Goal: Task Accomplishment & Management: Manage account settings

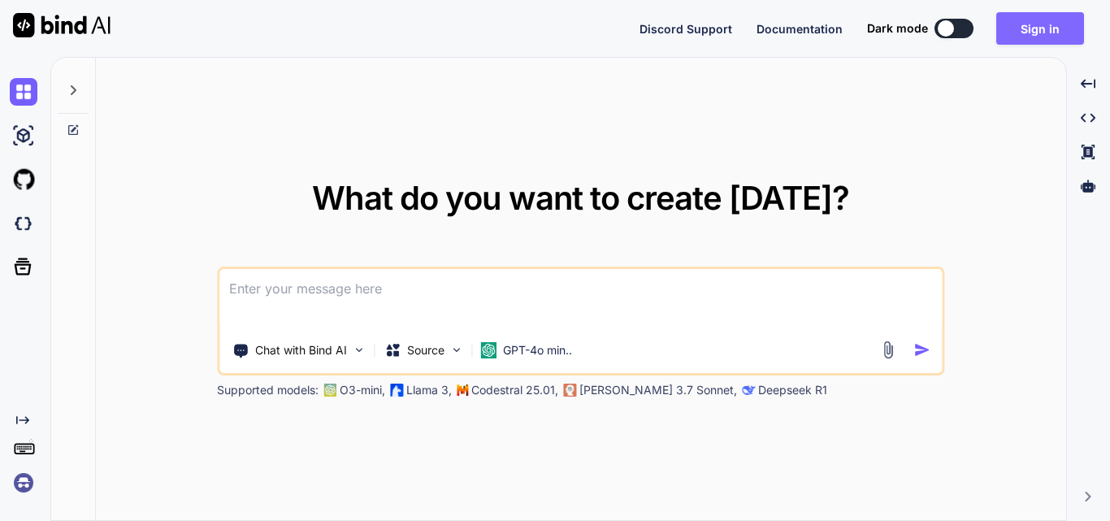
click at [1026, 29] on button "Sign in" at bounding box center [1040, 28] width 88 height 32
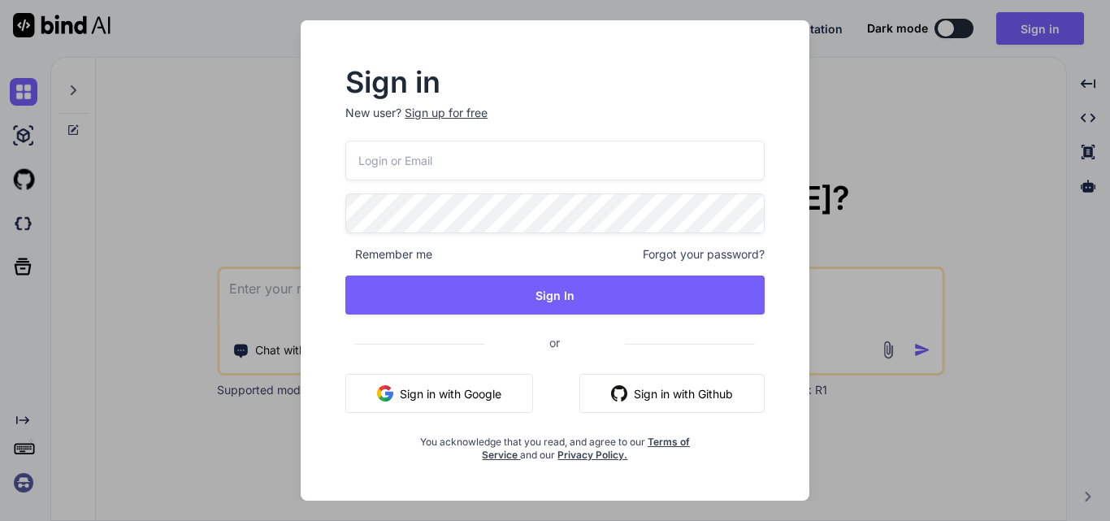
click at [509, 158] on input "email" at bounding box center [554, 161] width 419 height 40
type input "[EMAIL_ADDRESS][DOMAIN_NAME]"
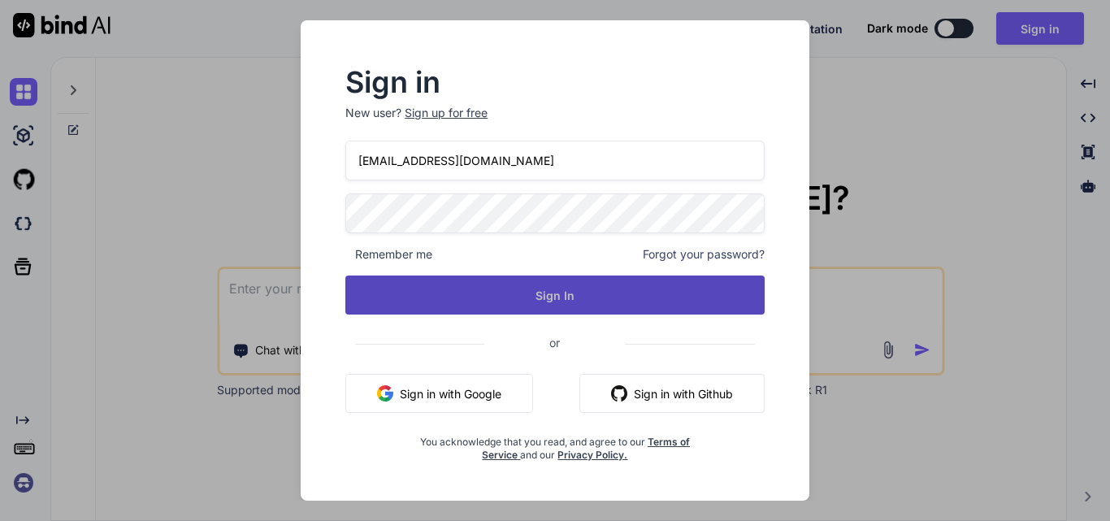
click at [509, 292] on button "Sign In" at bounding box center [554, 294] width 419 height 39
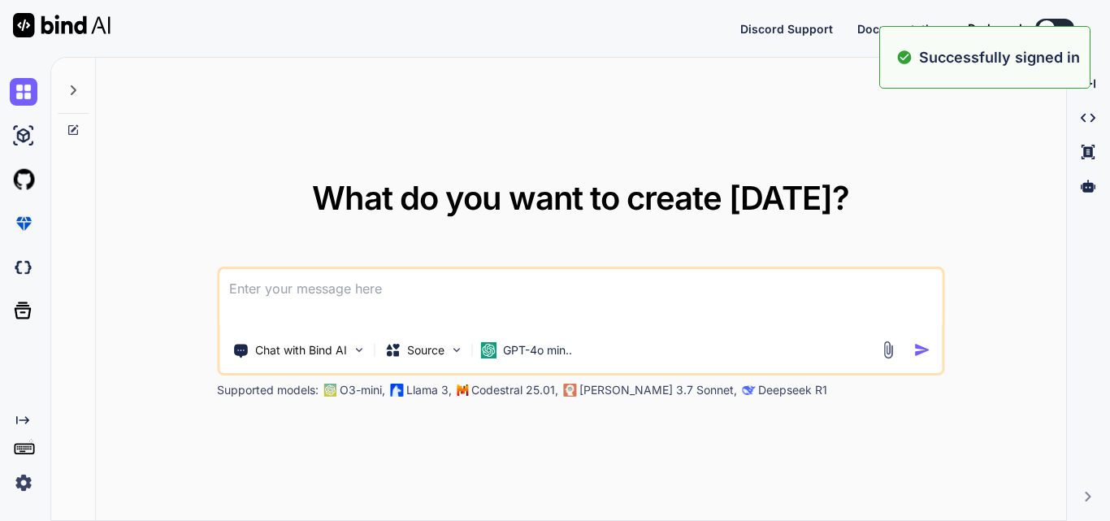
type textarea "x"
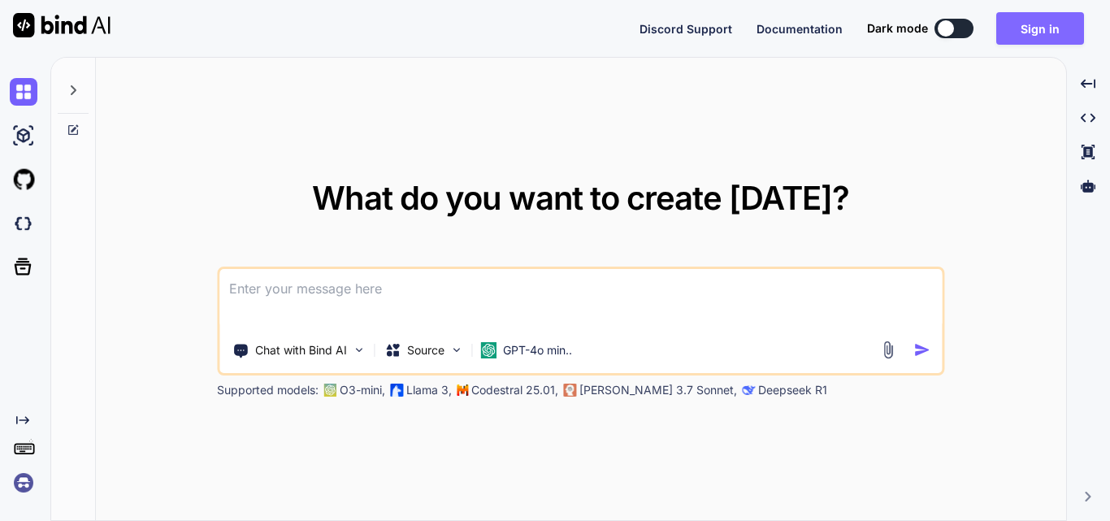
click at [1054, 32] on button "Sign in" at bounding box center [1040, 28] width 88 height 32
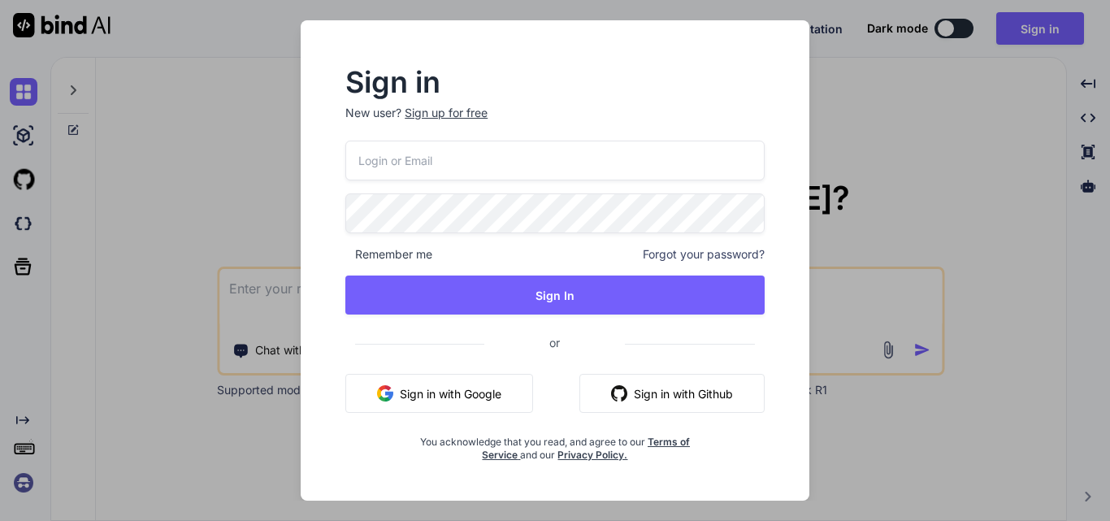
click at [580, 157] on input "email" at bounding box center [554, 161] width 419 height 40
type input "[EMAIL_ADDRESS][DOMAIN_NAME]"
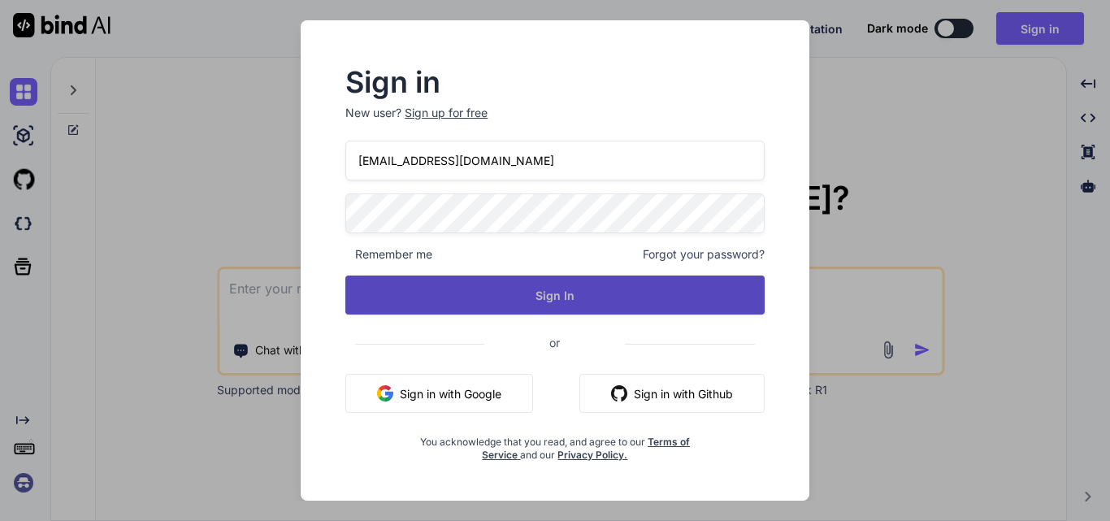
click at [550, 288] on button "Sign In" at bounding box center [554, 294] width 419 height 39
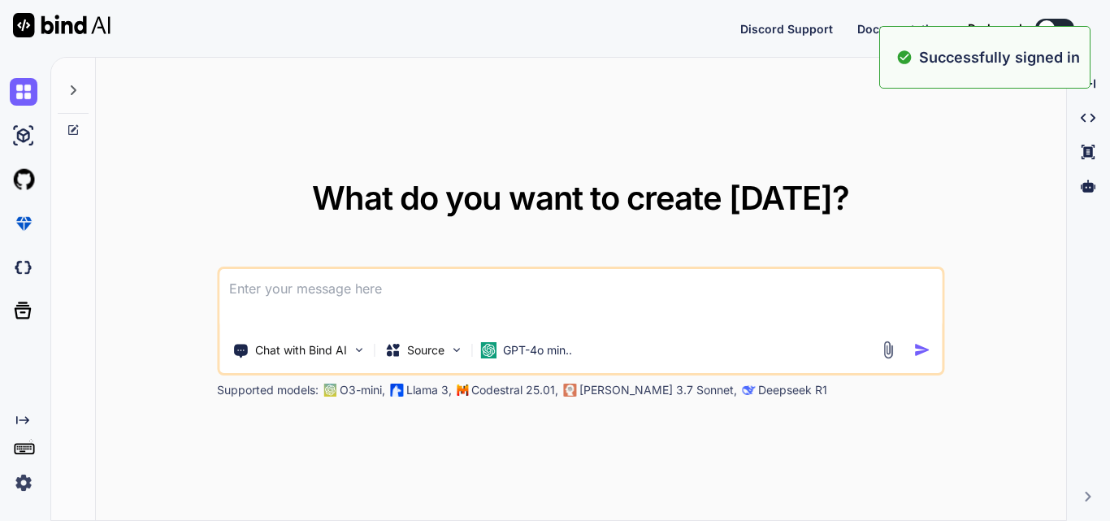
type textarea "x"
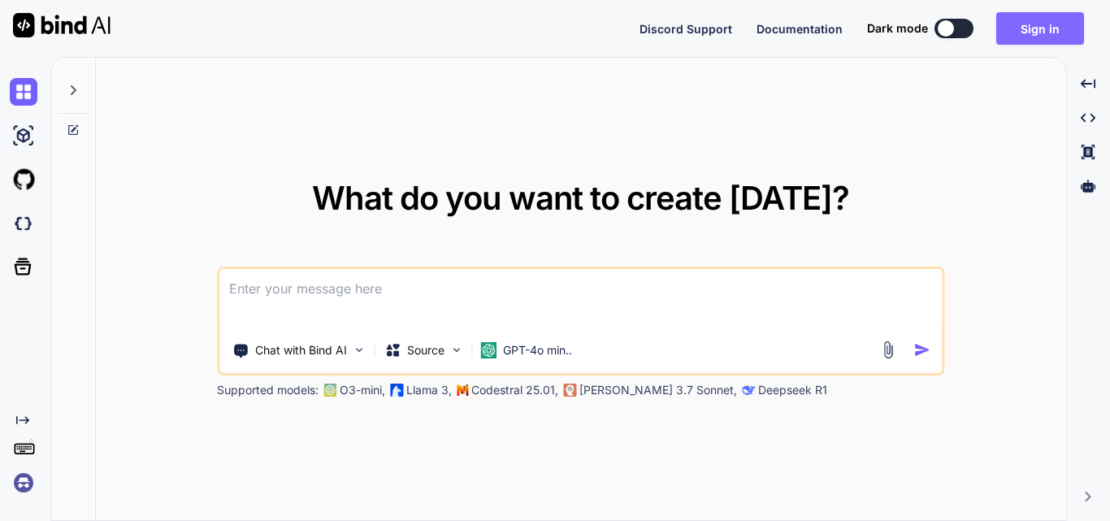
click at [1071, 33] on button "Sign in" at bounding box center [1040, 28] width 88 height 32
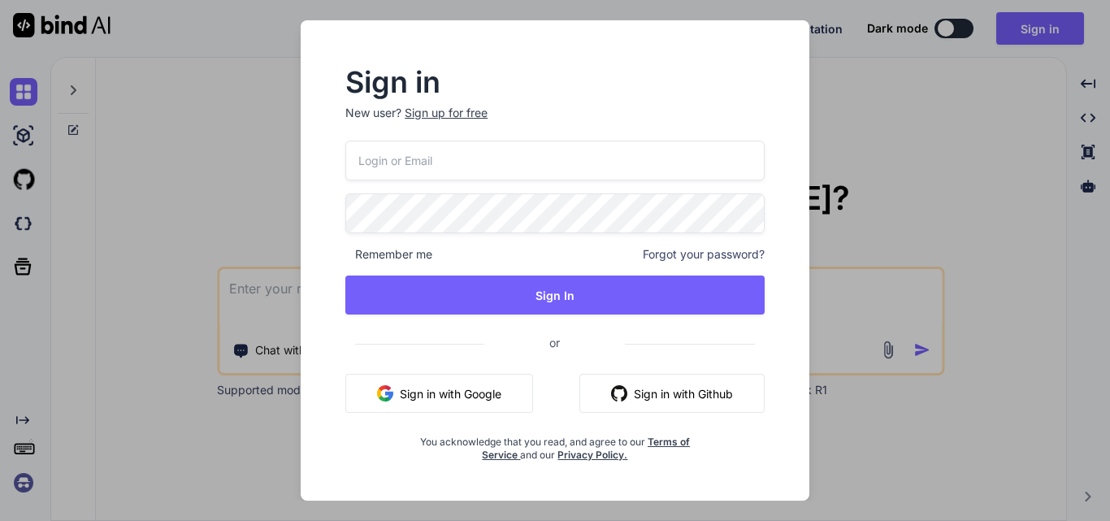
click at [445, 162] on input "email" at bounding box center [554, 161] width 419 height 40
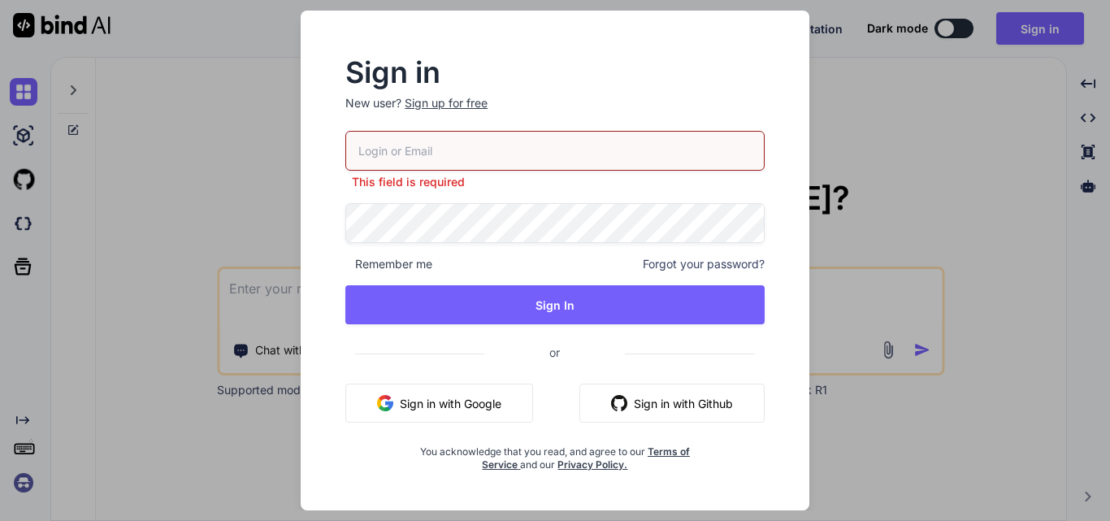
click at [474, 153] on input "email" at bounding box center [554, 151] width 419 height 40
paste input "[EMAIL_ADDRESS][DOMAIN_NAME]"
type input "[EMAIL_ADDRESS][DOMAIN_NAME]"
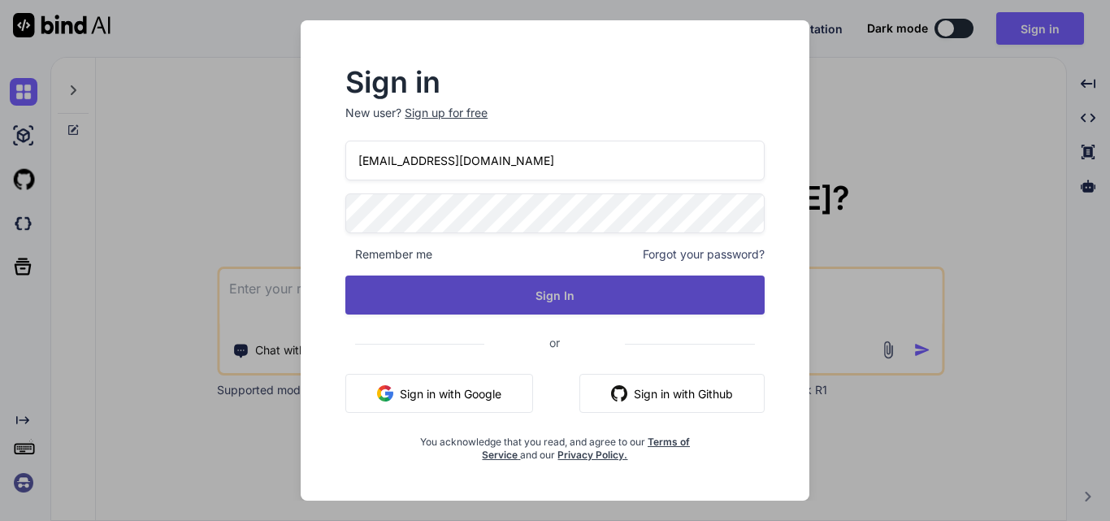
click at [509, 291] on button "Sign In" at bounding box center [554, 294] width 419 height 39
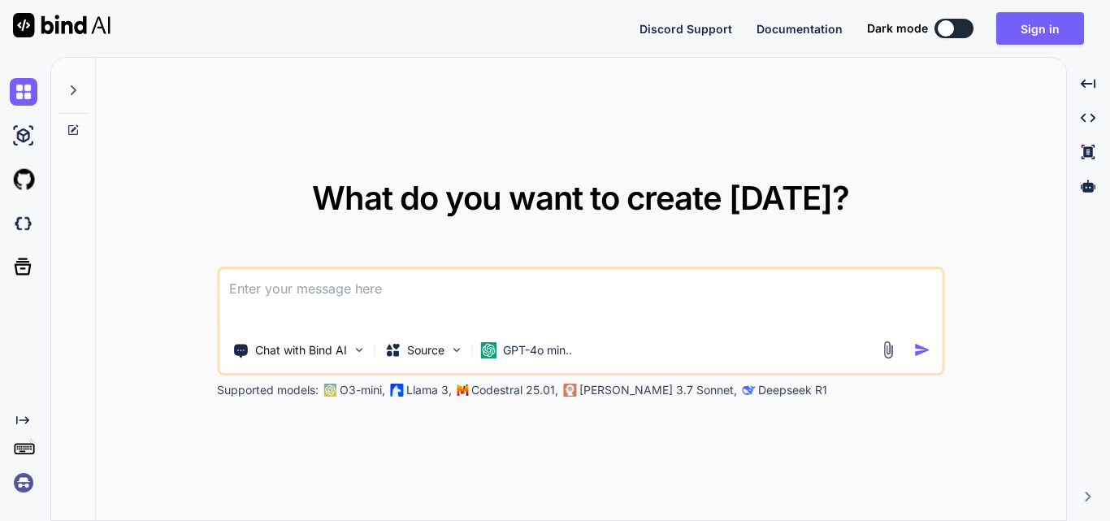
click at [506, 276] on textarea at bounding box center [580, 299] width 722 height 60
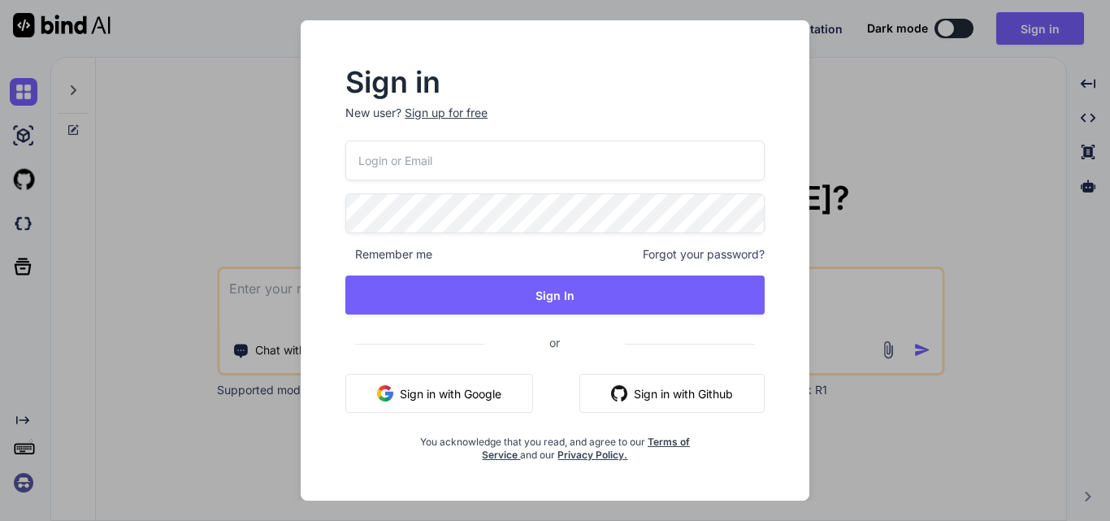
click at [435, 146] on input "email" at bounding box center [554, 161] width 419 height 40
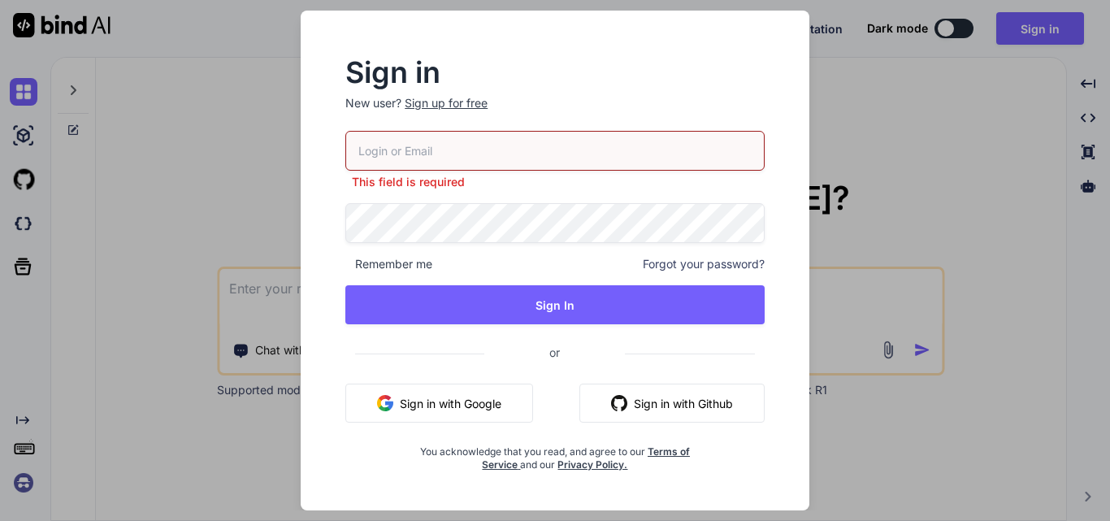
click at [423, 141] on input "email" at bounding box center [554, 151] width 419 height 40
paste input "[EMAIL_ADDRESS][DOMAIN_NAME]"
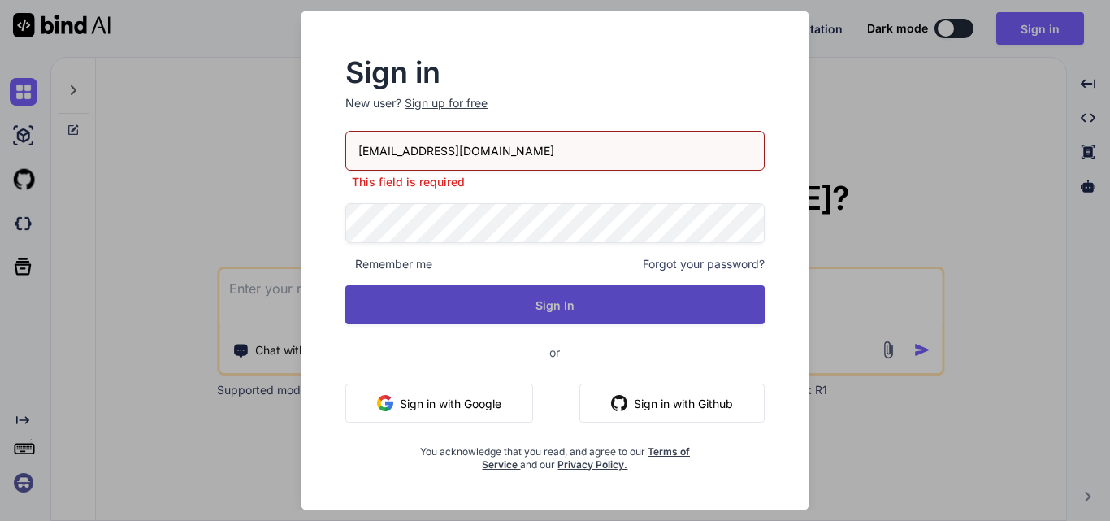
type input "[EMAIL_ADDRESS][DOMAIN_NAME]"
click at [545, 312] on button "Sign In" at bounding box center [554, 304] width 419 height 39
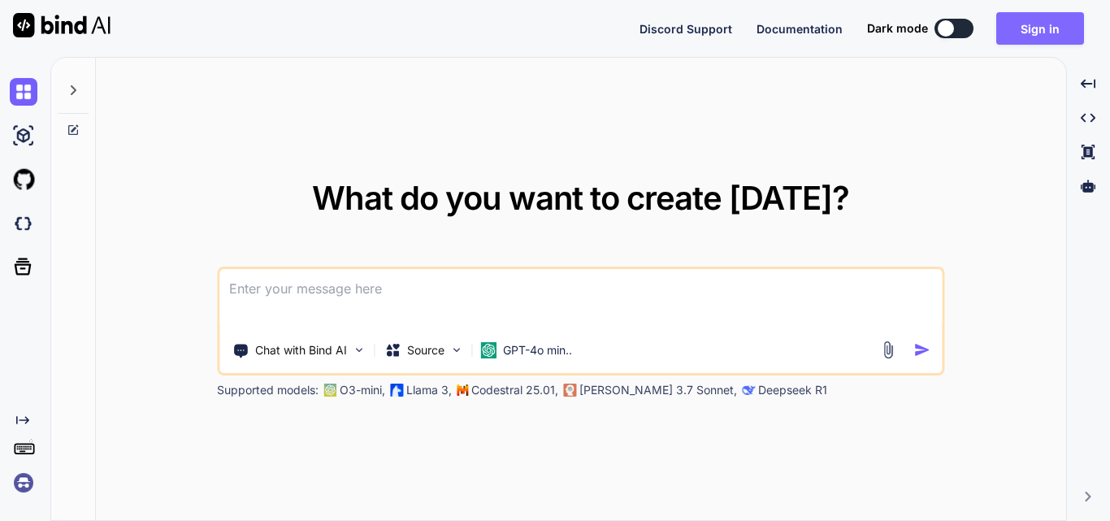
click at [1006, 32] on button "Sign in" at bounding box center [1040, 28] width 88 height 32
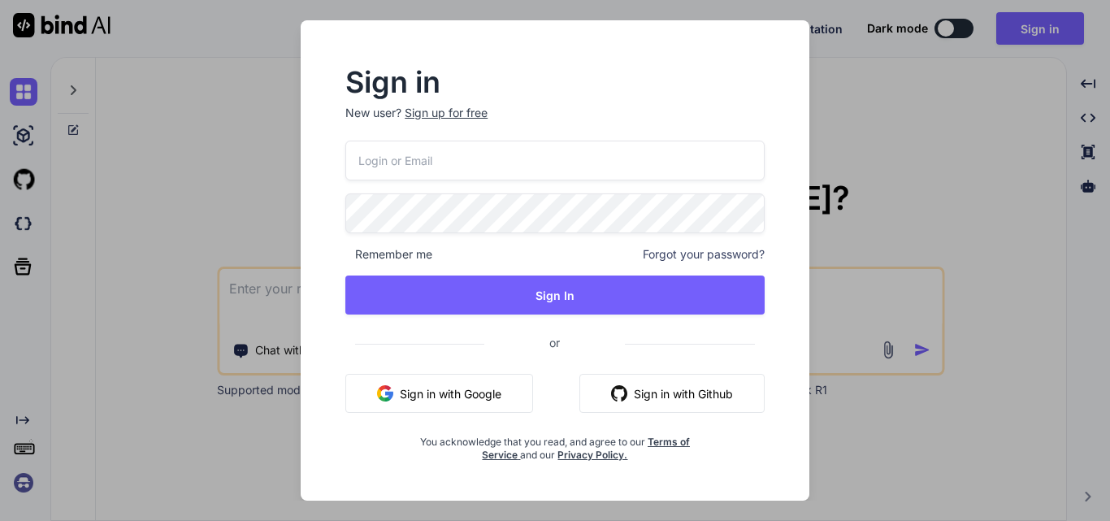
click at [452, 154] on input "email" at bounding box center [554, 161] width 419 height 40
paste input "[EMAIL_ADDRESS][DOMAIN_NAME]"
type input "[EMAIL_ADDRESS][DOMAIN_NAME]"
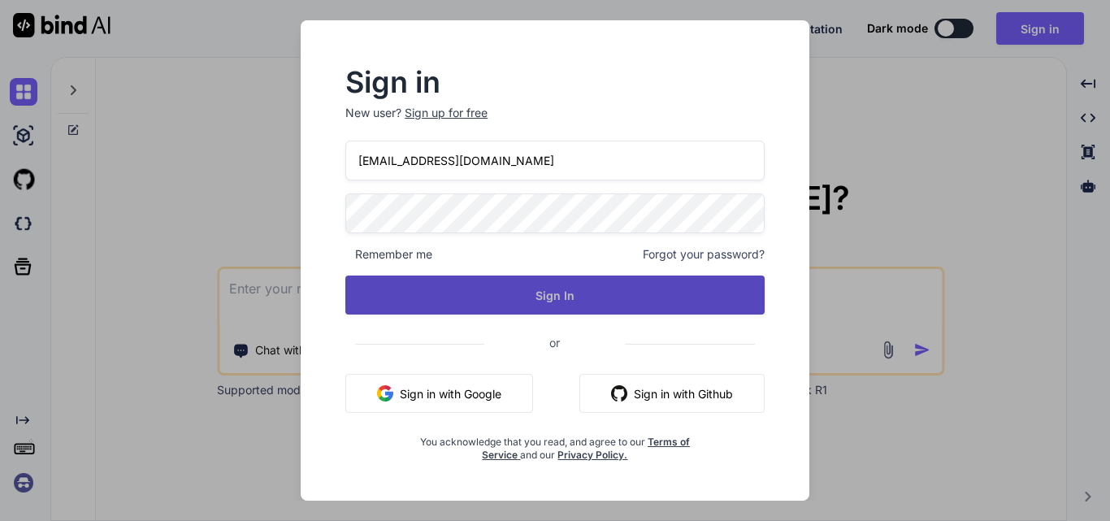
click at [502, 294] on button "Sign In" at bounding box center [554, 294] width 419 height 39
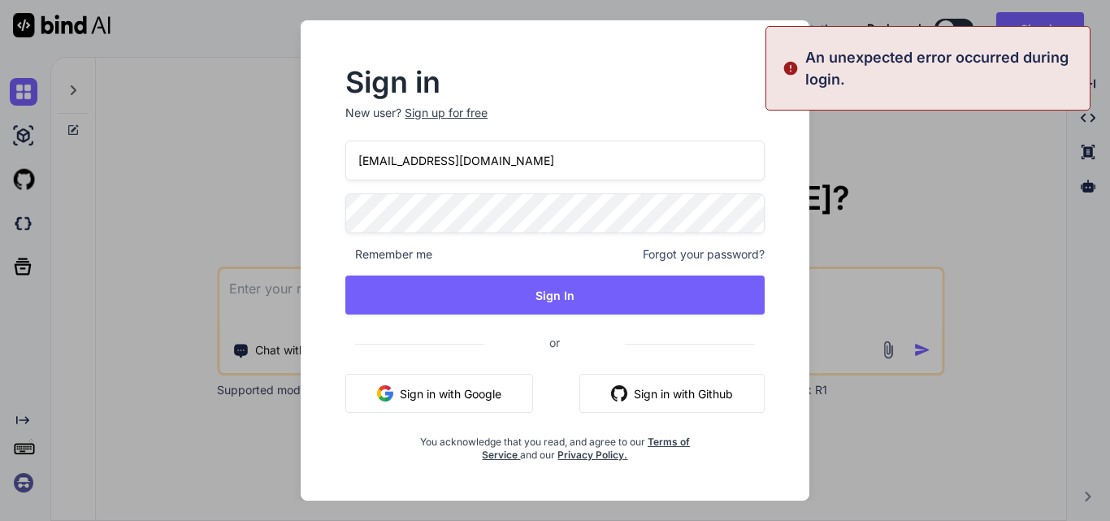
click at [193, 222] on div "Sign in New user? Sign up for free aiayush@yopmail.com Remember me Forgot your …" at bounding box center [555, 260] width 1110 height 521
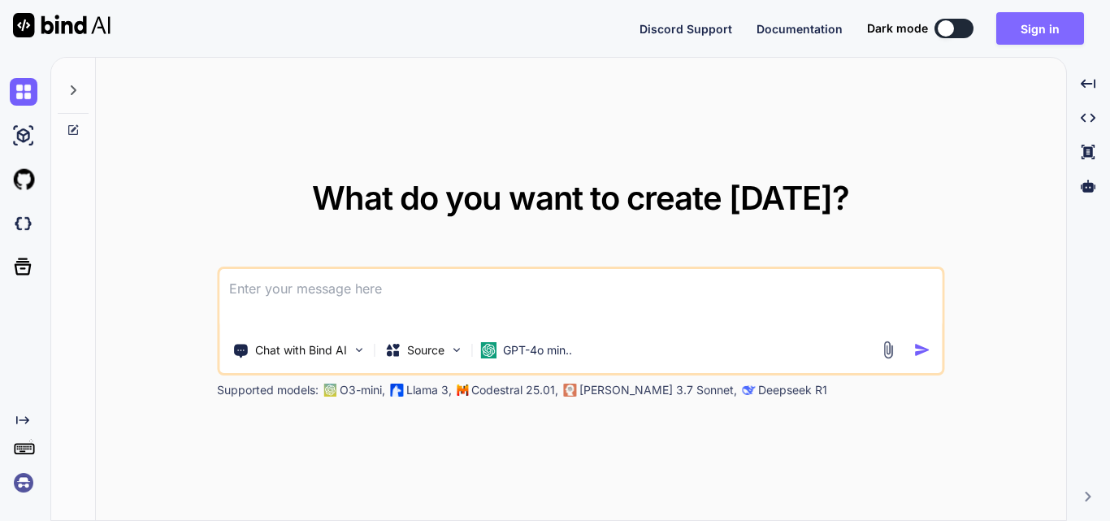
click at [1063, 29] on button "Sign in" at bounding box center [1040, 28] width 88 height 32
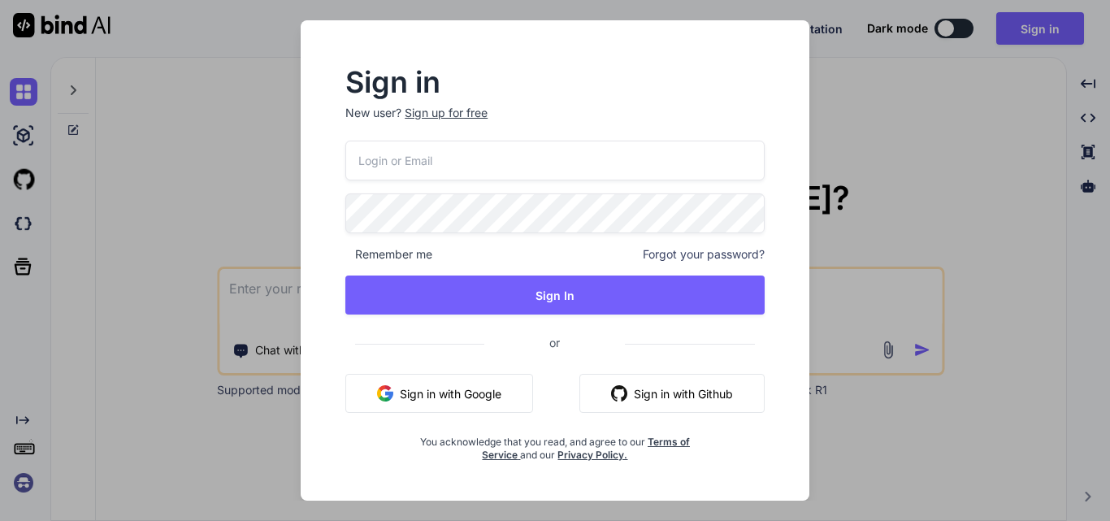
click at [461, 171] on input "email" at bounding box center [554, 161] width 419 height 40
paste input "[EMAIL_ADDRESS][DOMAIN_NAME]"
type input "[EMAIL_ADDRESS][DOMAIN_NAME]"
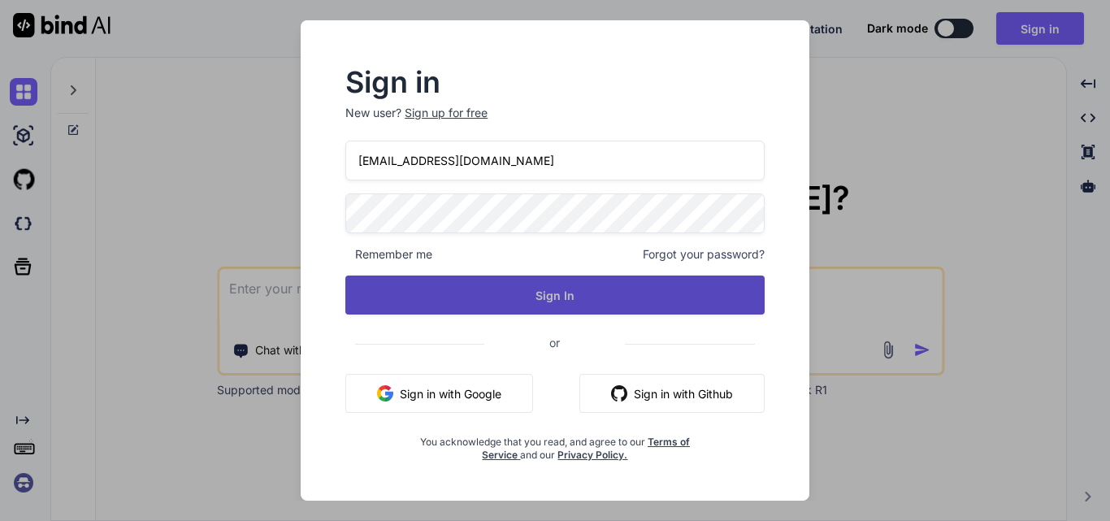
click at [600, 294] on button "Sign In" at bounding box center [554, 294] width 419 height 39
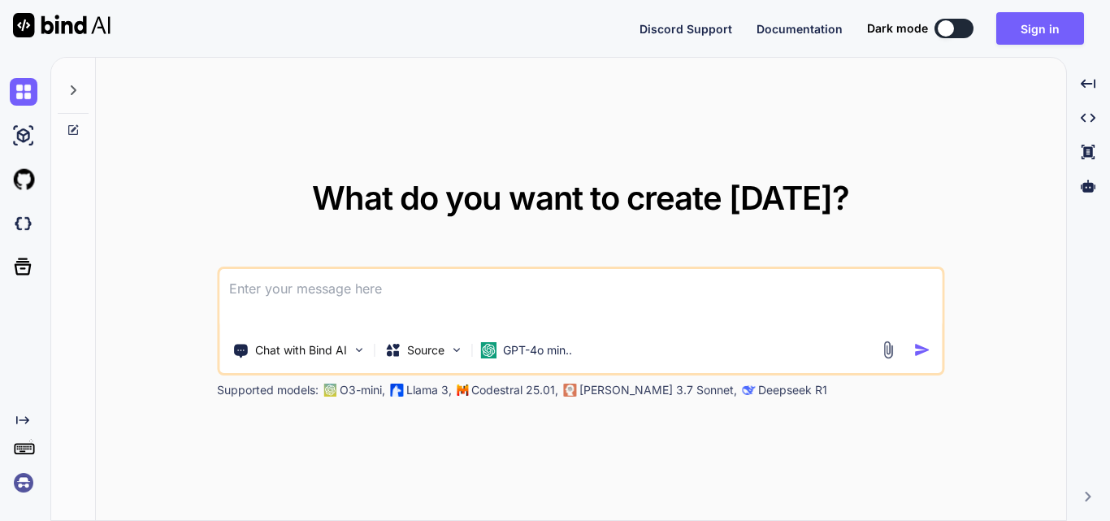
click at [75, 24] on img at bounding box center [61, 25] width 97 height 24
type textarea "x"
click at [1060, 37] on button "Sign in" at bounding box center [1040, 28] width 88 height 32
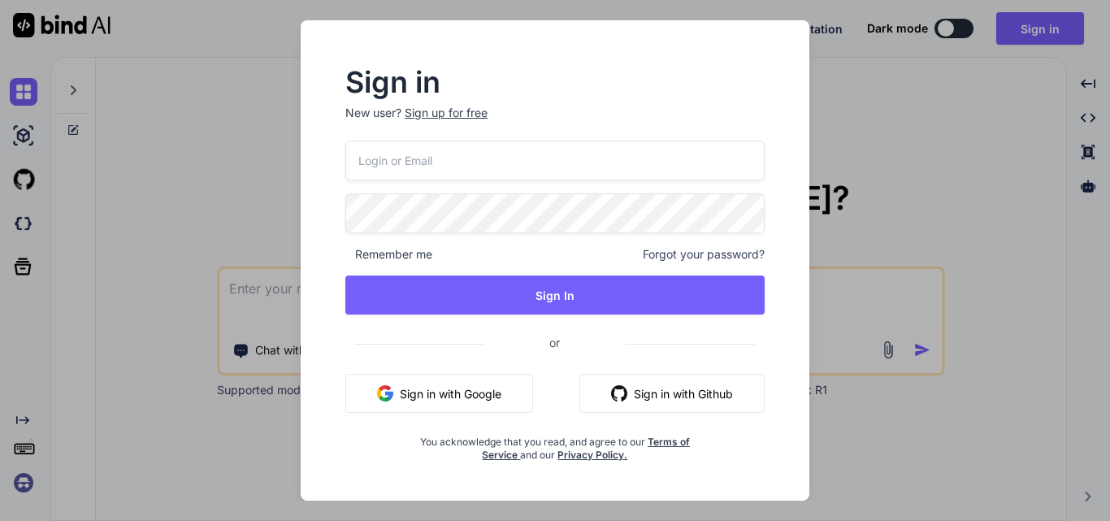
click at [437, 166] on input "email" at bounding box center [554, 161] width 419 height 40
paste input "AyushChetu@123"
type input "AyushChetu@123"
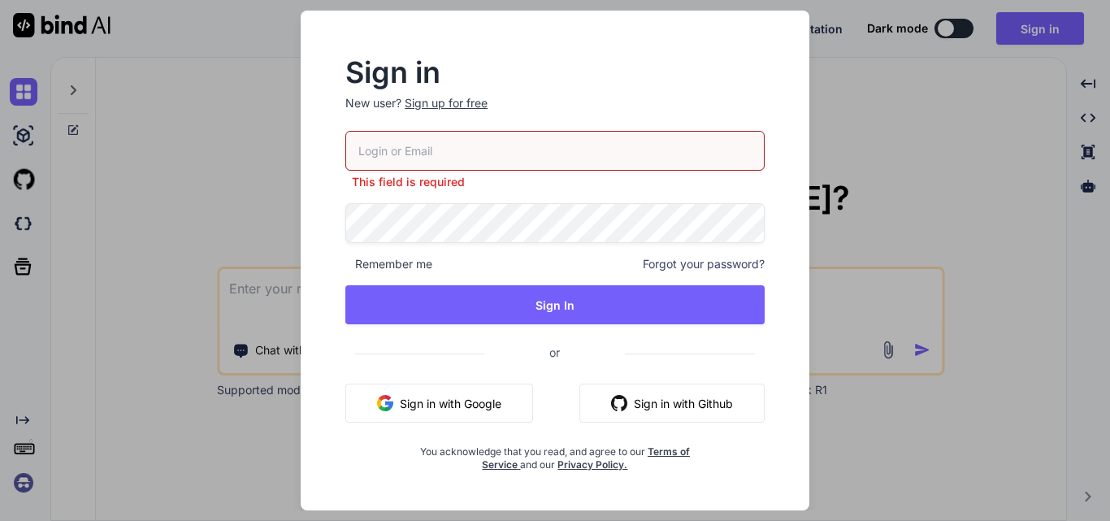
click at [440, 154] on input "email" at bounding box center [554, 151] width 419 height 40
paste input "[EMAIL_ADDRESS][DOMAIN_NAME]"
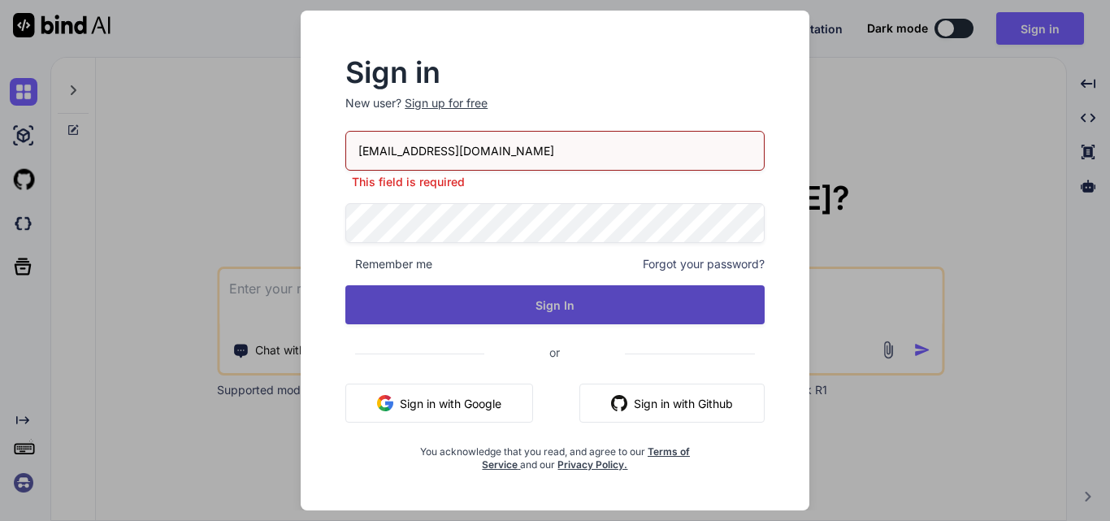
type input "[EMAIL_ADDRESS][DOMAIN_NAME]"
click at [541, 301] on button "Sign In" at bounding box center [554, 304] width 419 height 39
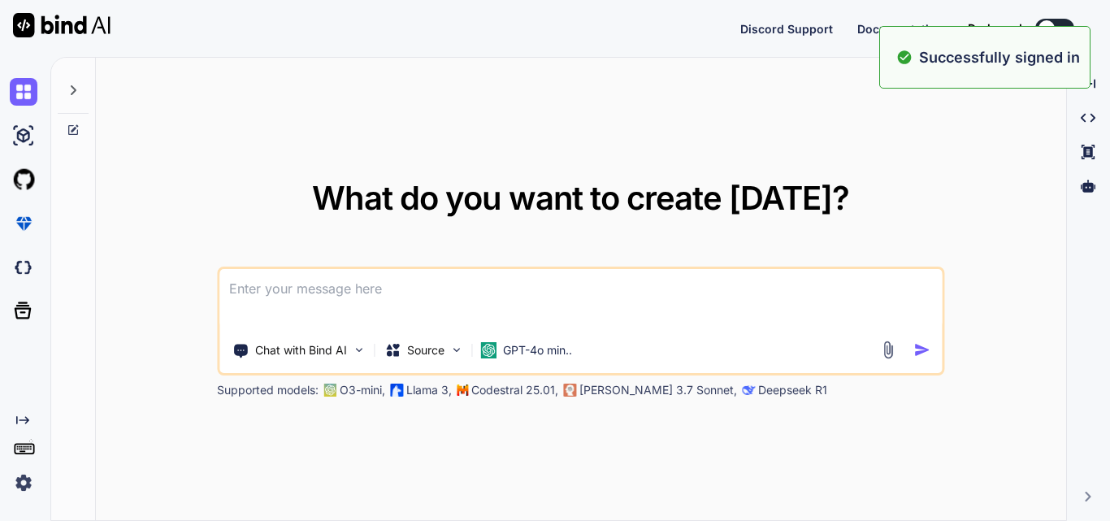
type textarea "x"
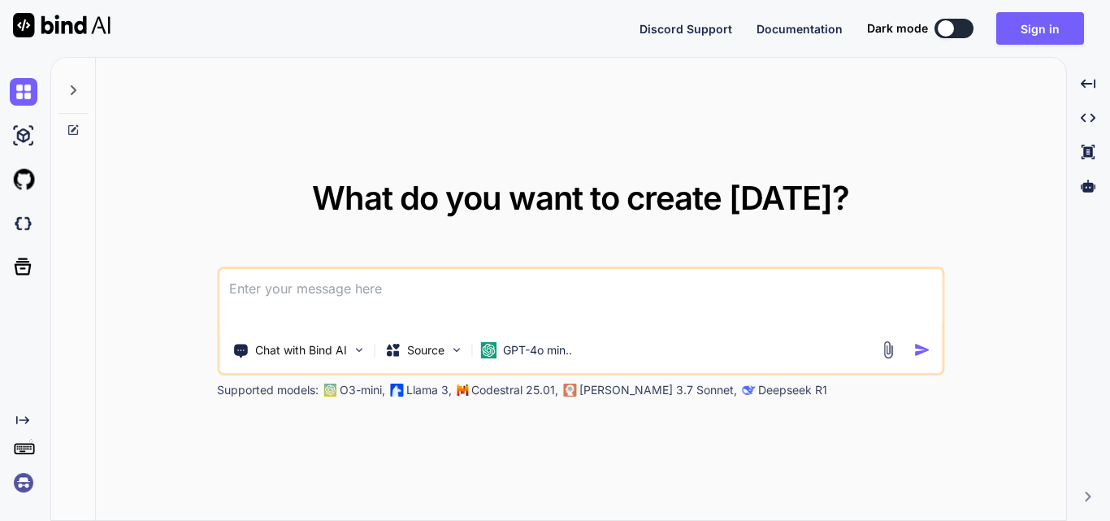
click at [539, 297] on textarea at bounding box center [580, 299] width 722 height 60
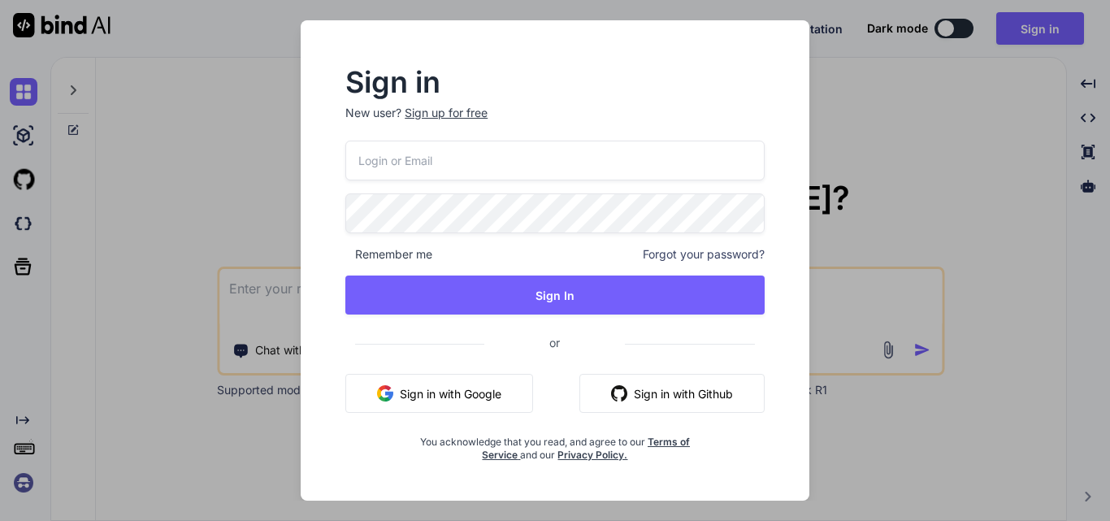
click at [442, 141] on input "email" at bounding box center [554, 161] width 419 height 40
paste input "[EMAIL_ADDRESS][DOMAIN_NAME]"
type input "[EMAIL_ADDRESS][DOMAIN_NAME]"
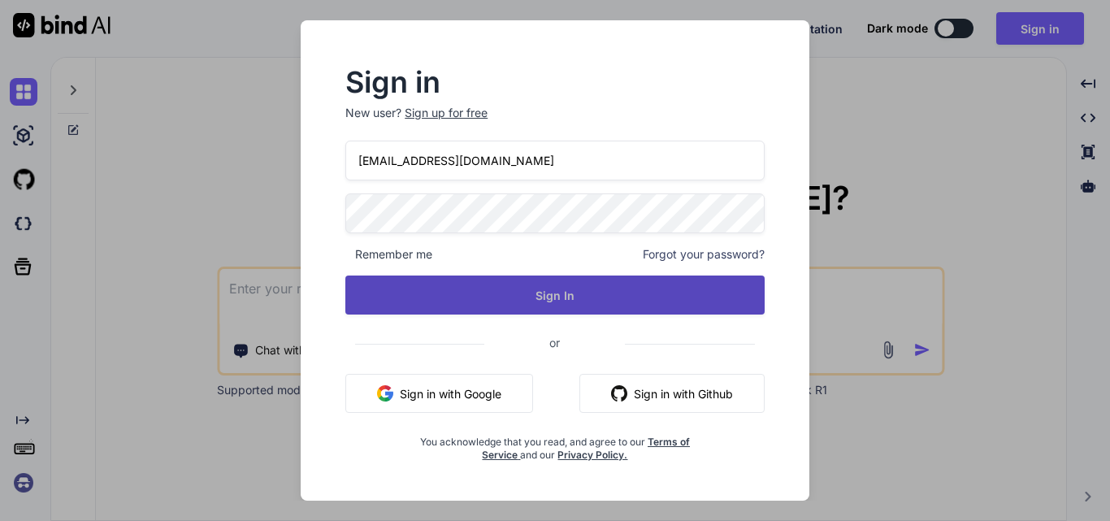
click at [533, 298] on button "Sign In" at bounding box center [554, 294] width 419 height 39
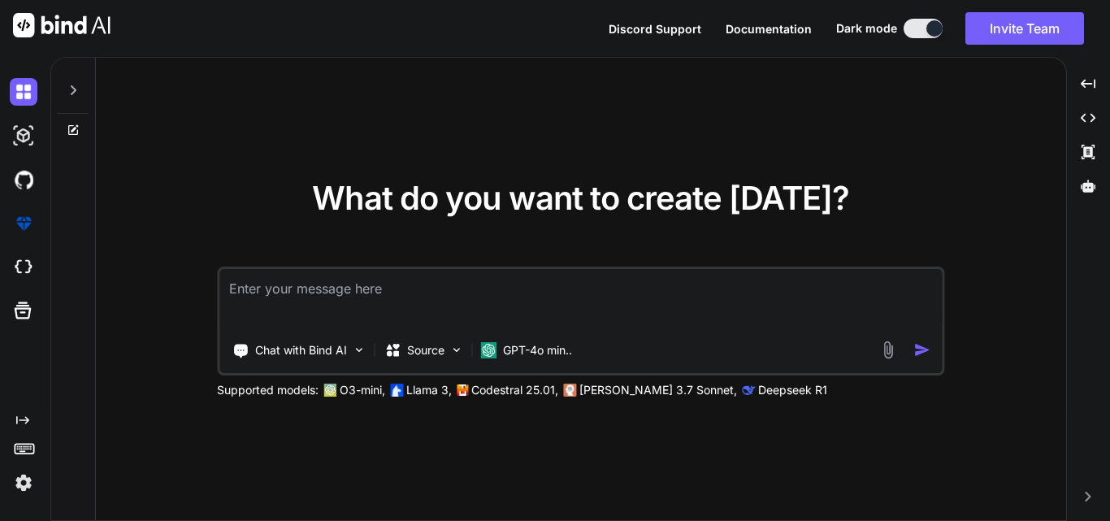
type textarea "x"
